Goal: Task Accomplishment & Management: Manage account settings

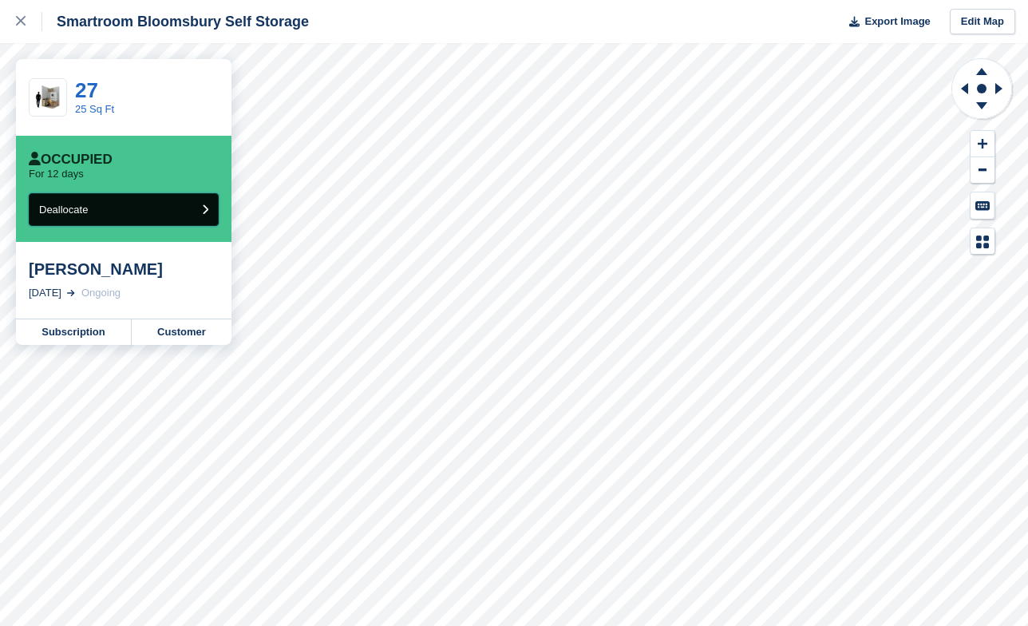
click at [85, 207] on span "Deallocate" at bounding box center [63, 210] width 49 height 12
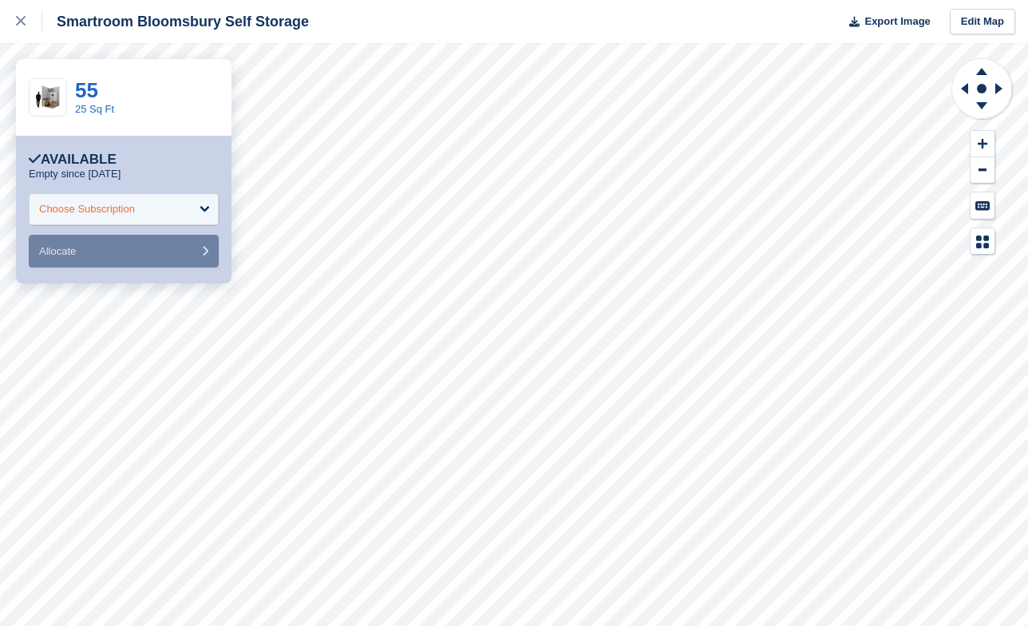
click at [169, 200] on div "Choose Subscription" at bounding box center [124, 209] width 190 height 32
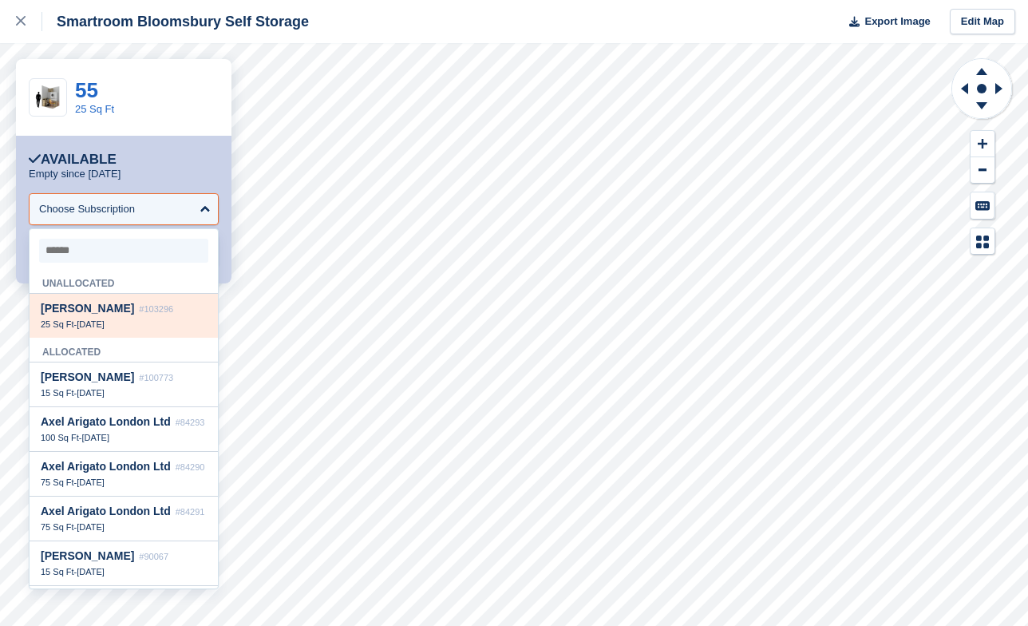
click at [124, 318] on div "Hibiki Kawanishi #103296 25 Sq Ft - 24 Aug" at bounding box center [124, 316] width 188 height 44
select select "******"
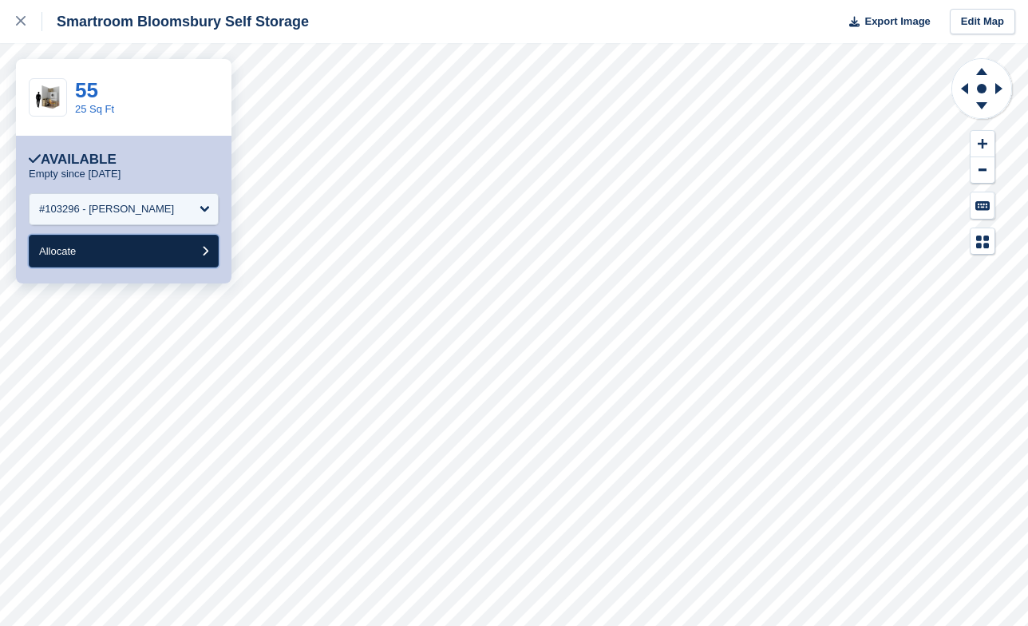
click at [122, 242] on button "Allocate" at bounding box center [124, 251] width 190 height 33
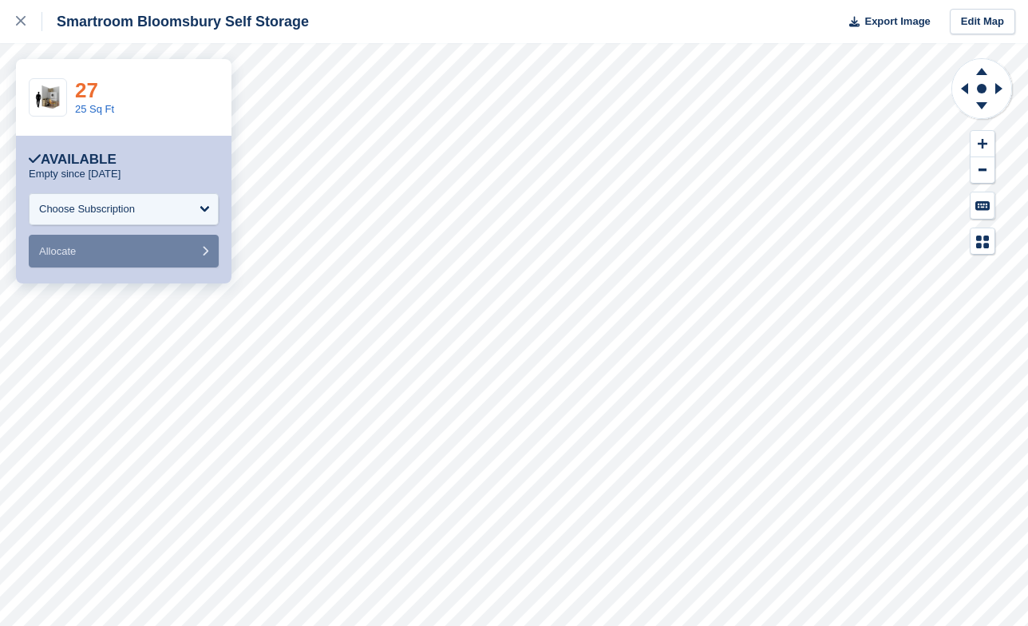
click at [93, 90] on link "27" at bounding box center [86, 90] width 23 height 24
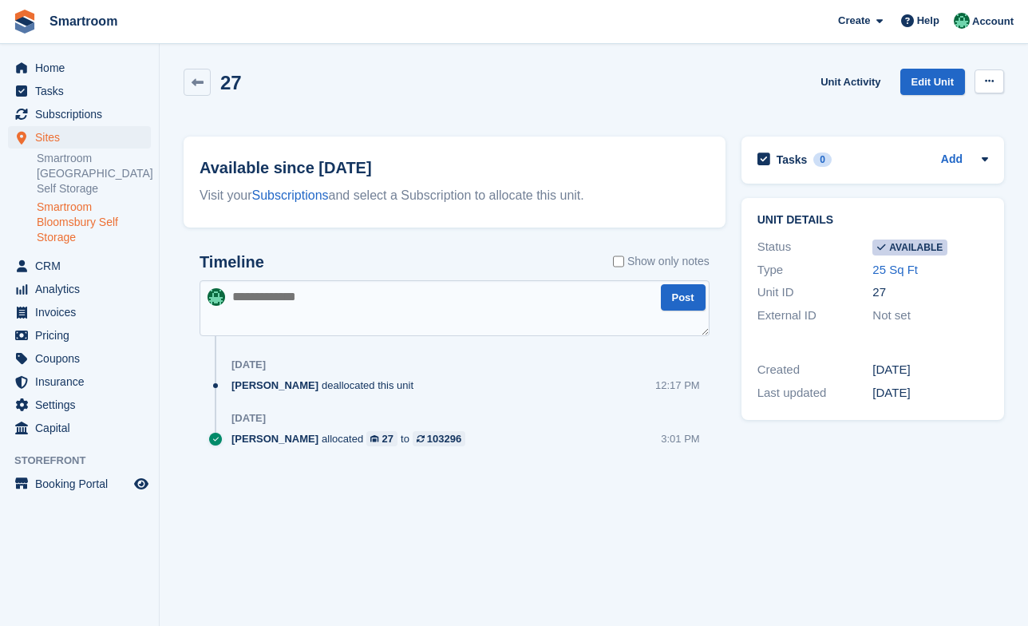
click at [994, 80] on icon at bounding box center [989, 81] width 9 height 10
click at [922, 117] on p "Make unavailable" at bounding box center [927, 112] width 139 height 21
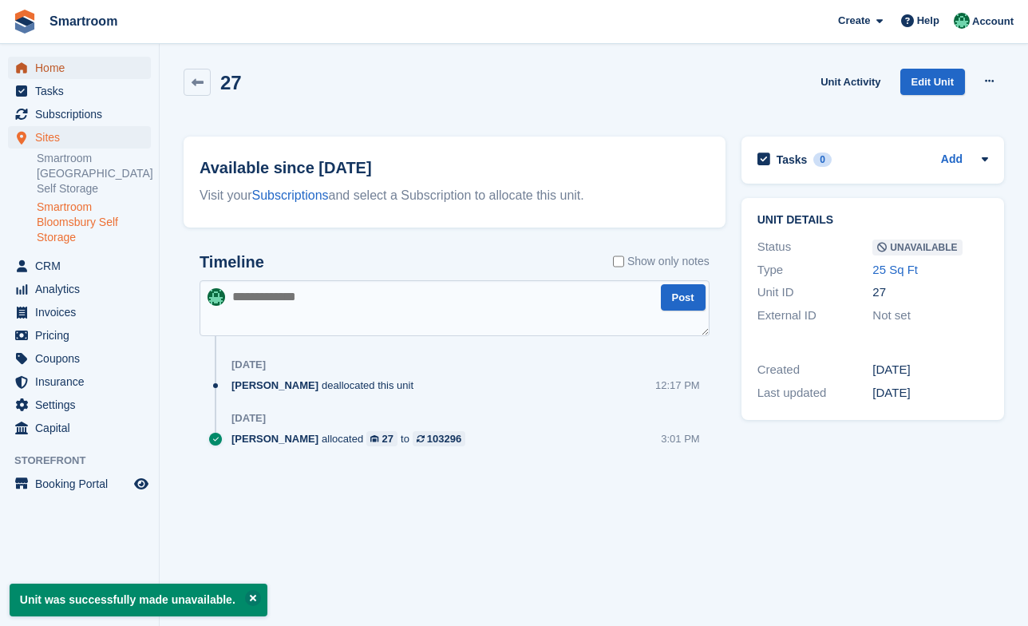
click at [59, 71] on span "Home" at bounding box center [83, 68] width 96 height 22
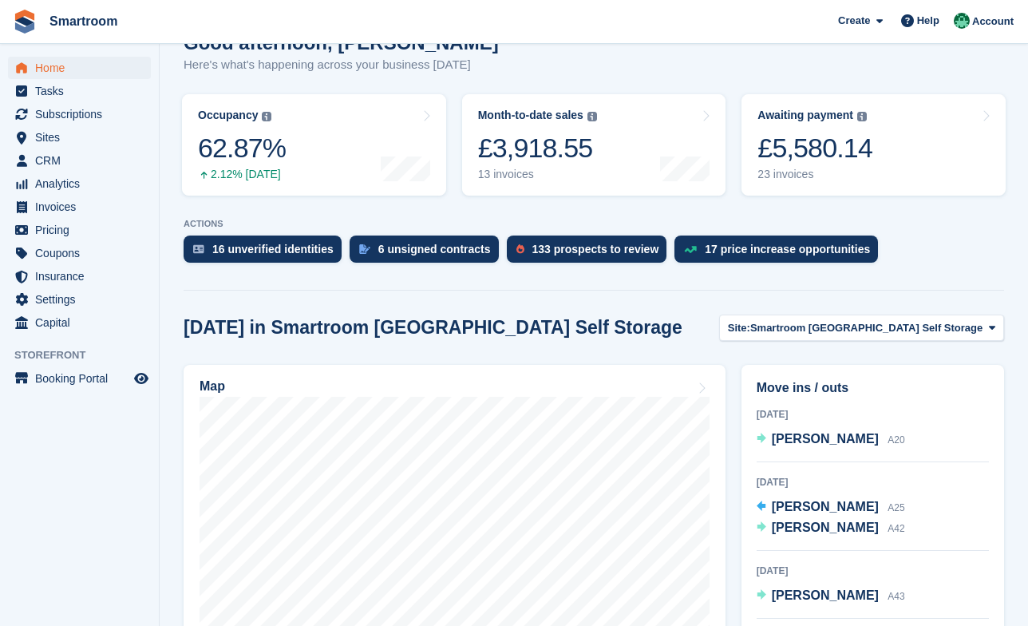
scroll to position [192, 0]
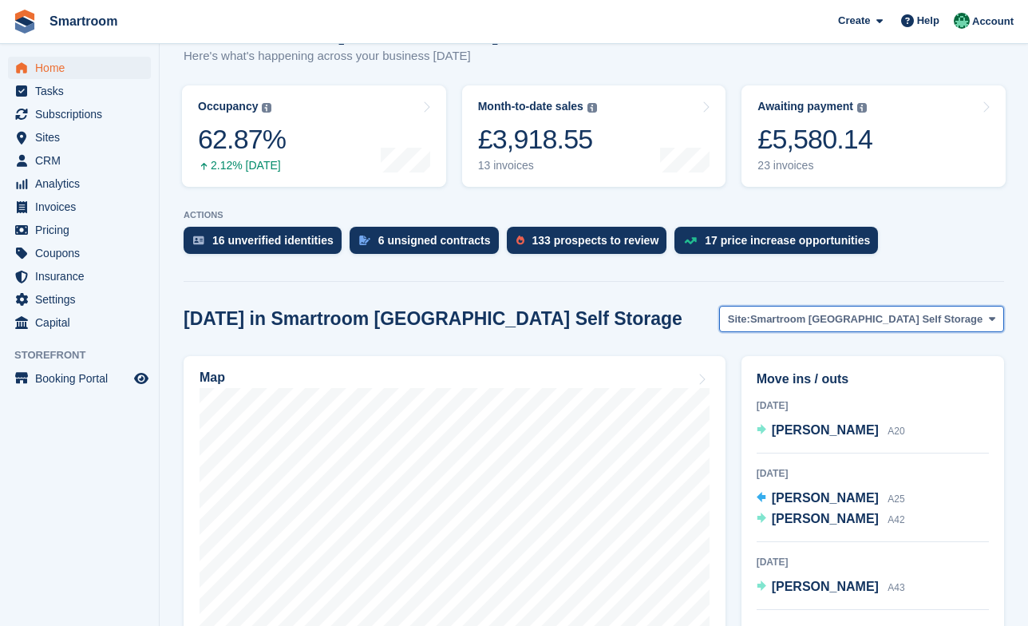
click at [863, 311] on span "Smartroom Stoke Newington Self Storage" at bounding box center [866, 319] width 232 height 16
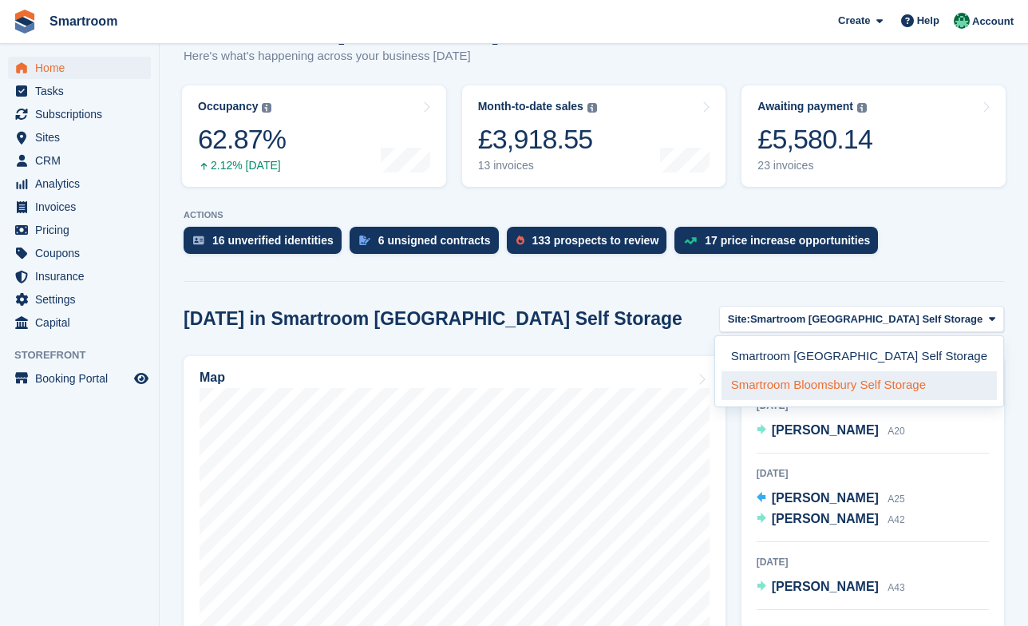
click at [860, 371] on link "Smartroom Bloomsbury Self Storage" at bounding box center [859, 385] width 275 height 29
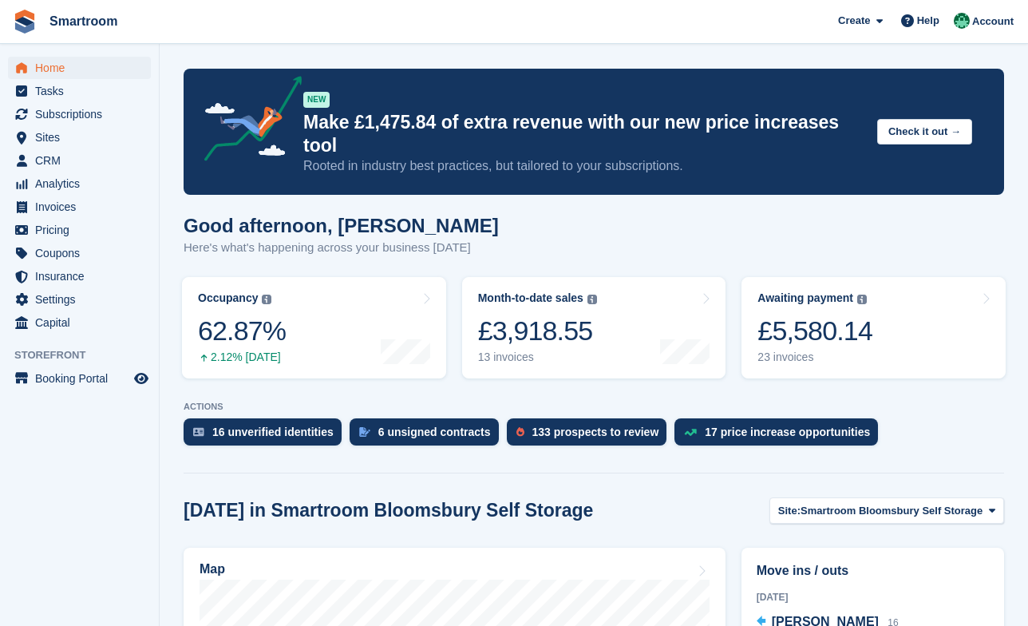
scroll to position [192, 0]
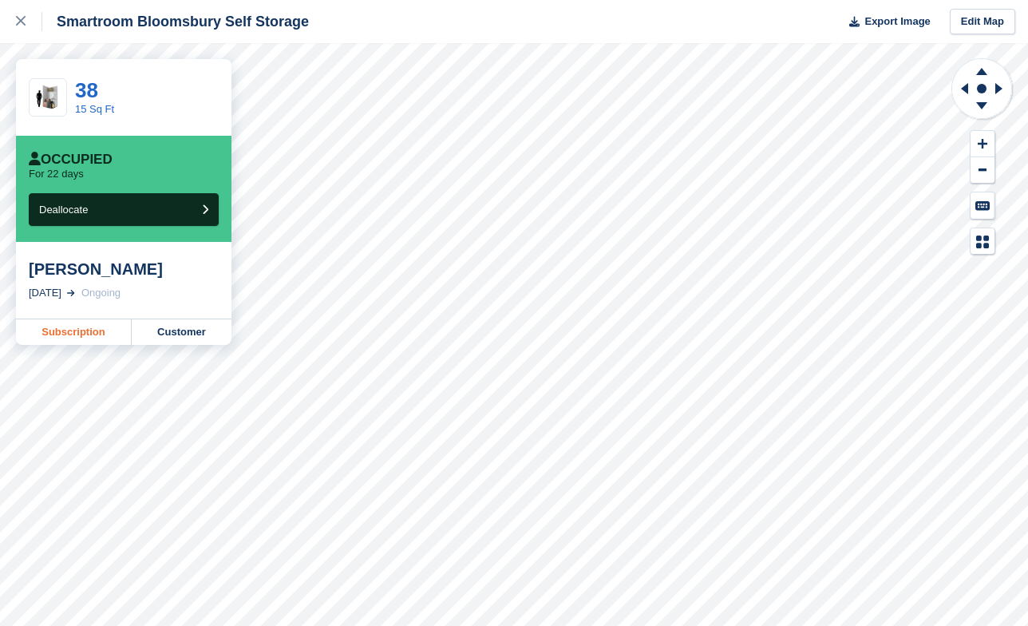
click at [77, 332] on link "Subscription" at bounding box center [74, 332] width 116 height 26
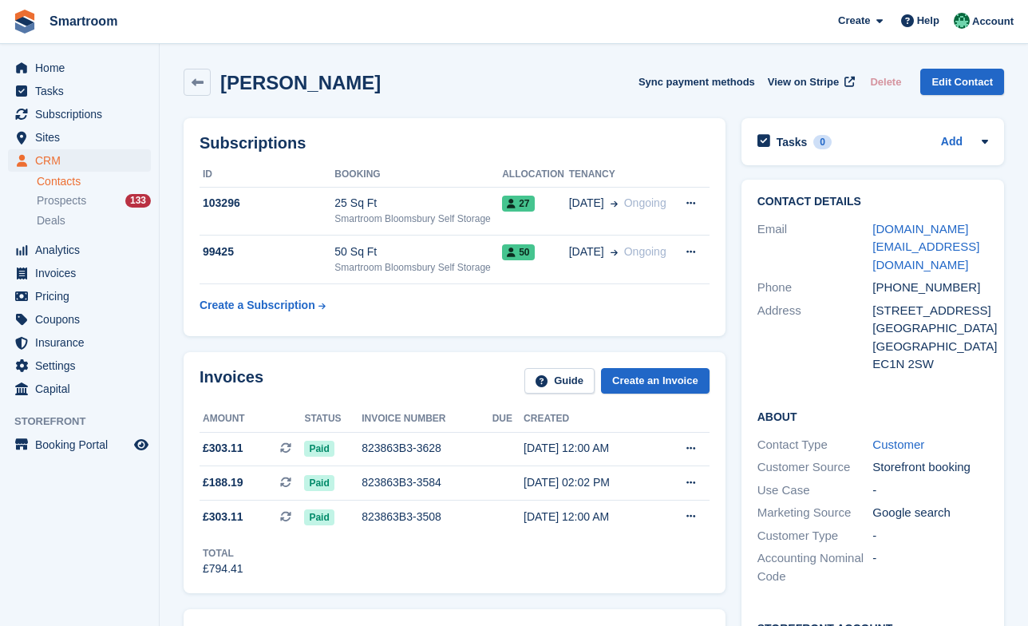
click at [386, 357] on div "Invoices Guide Create an Invoice Amount Status Invoice number Due Created £303.…" at bounding box center [455, 472] width 542 height 241
click at [65, 75] on span "Home" at bounding box center [83, 68] width 96 height 22
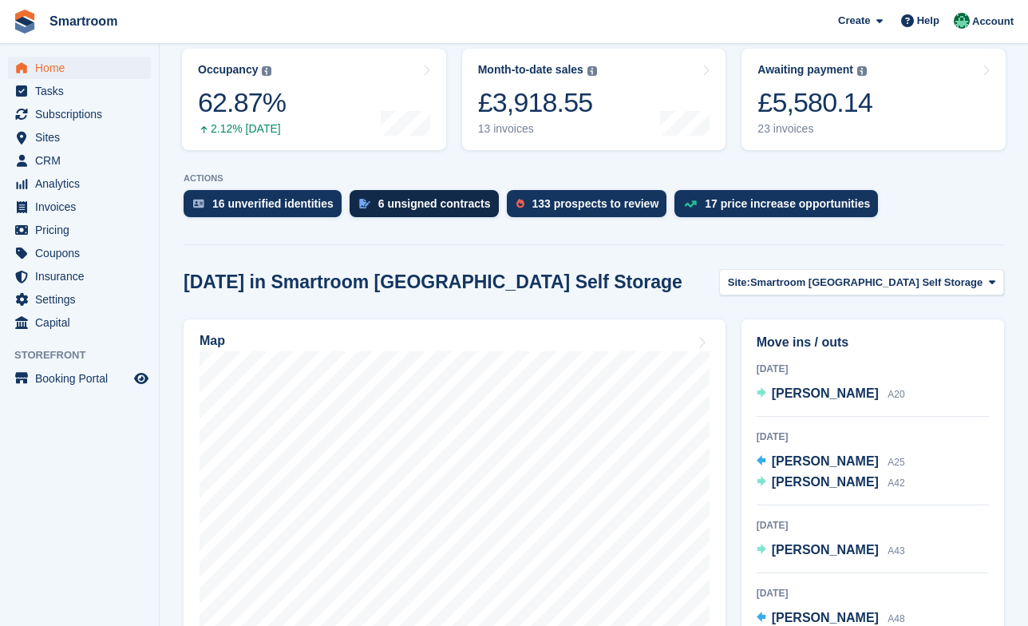
scroll to position [286, 0]
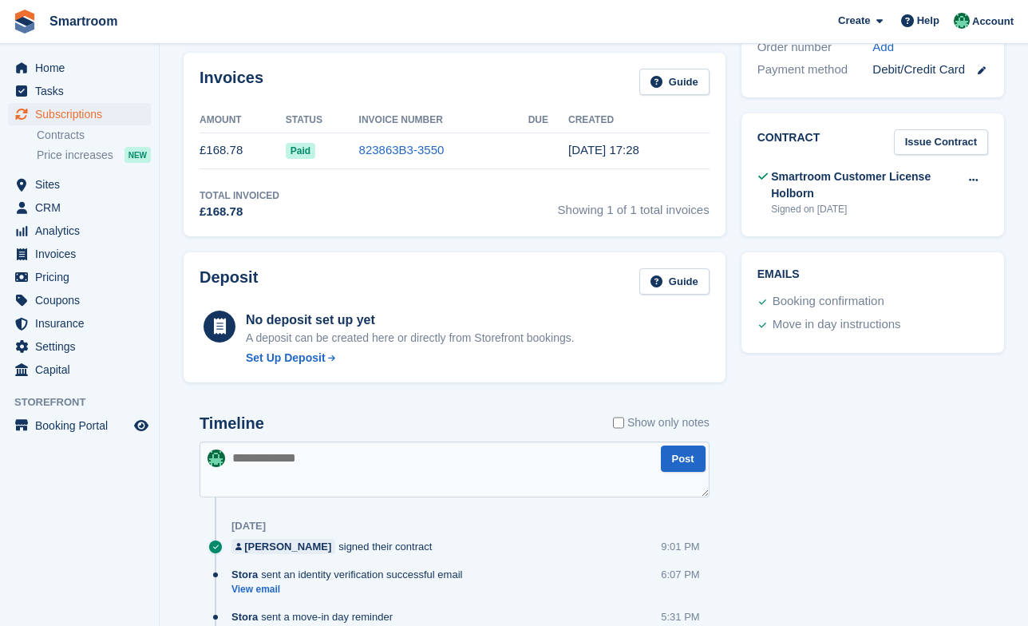
scroll to position [541, 0]
